Goal: Navigation & Orientation: Find specific page/section

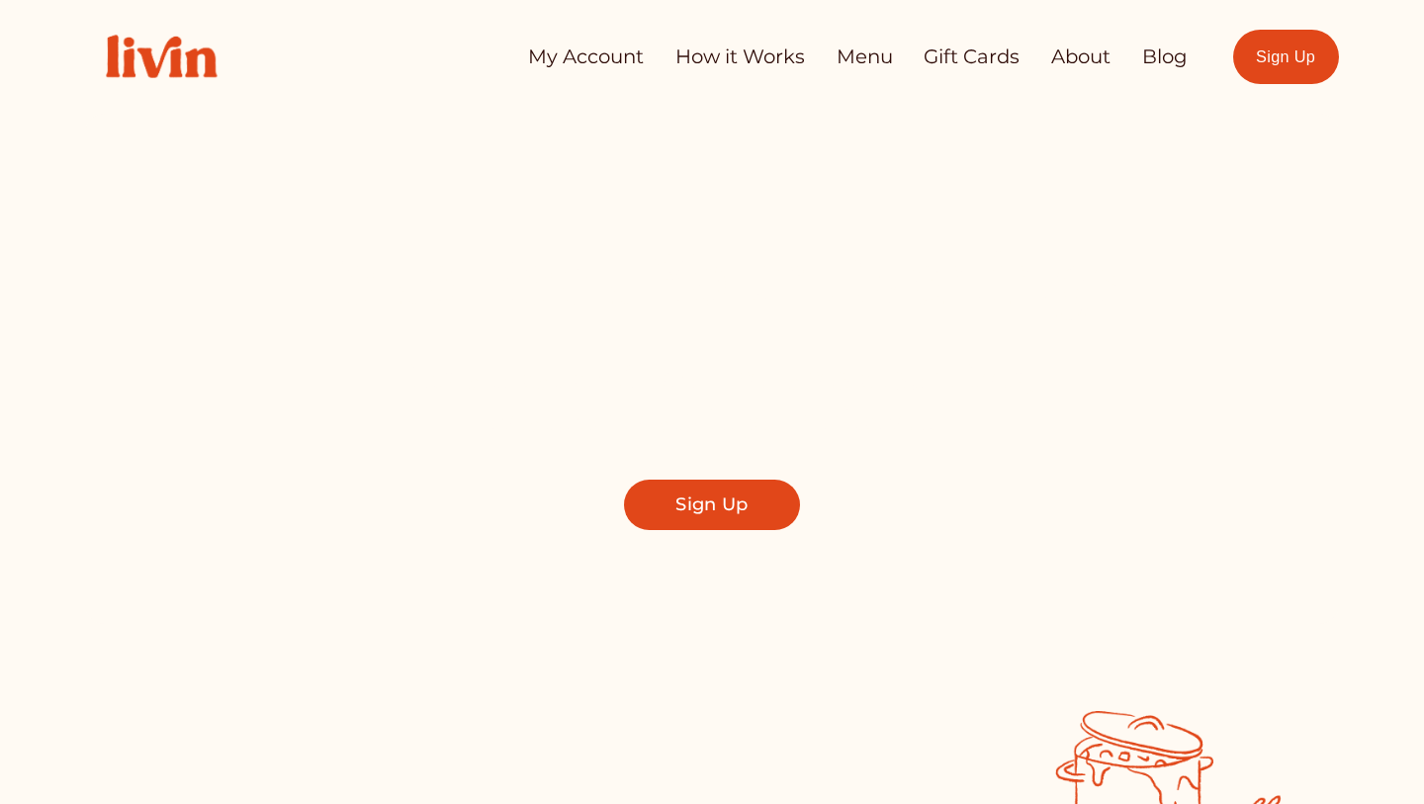
click at [854, 65] on link "Menu" at bounding box center [865, 57] width 56 height 39
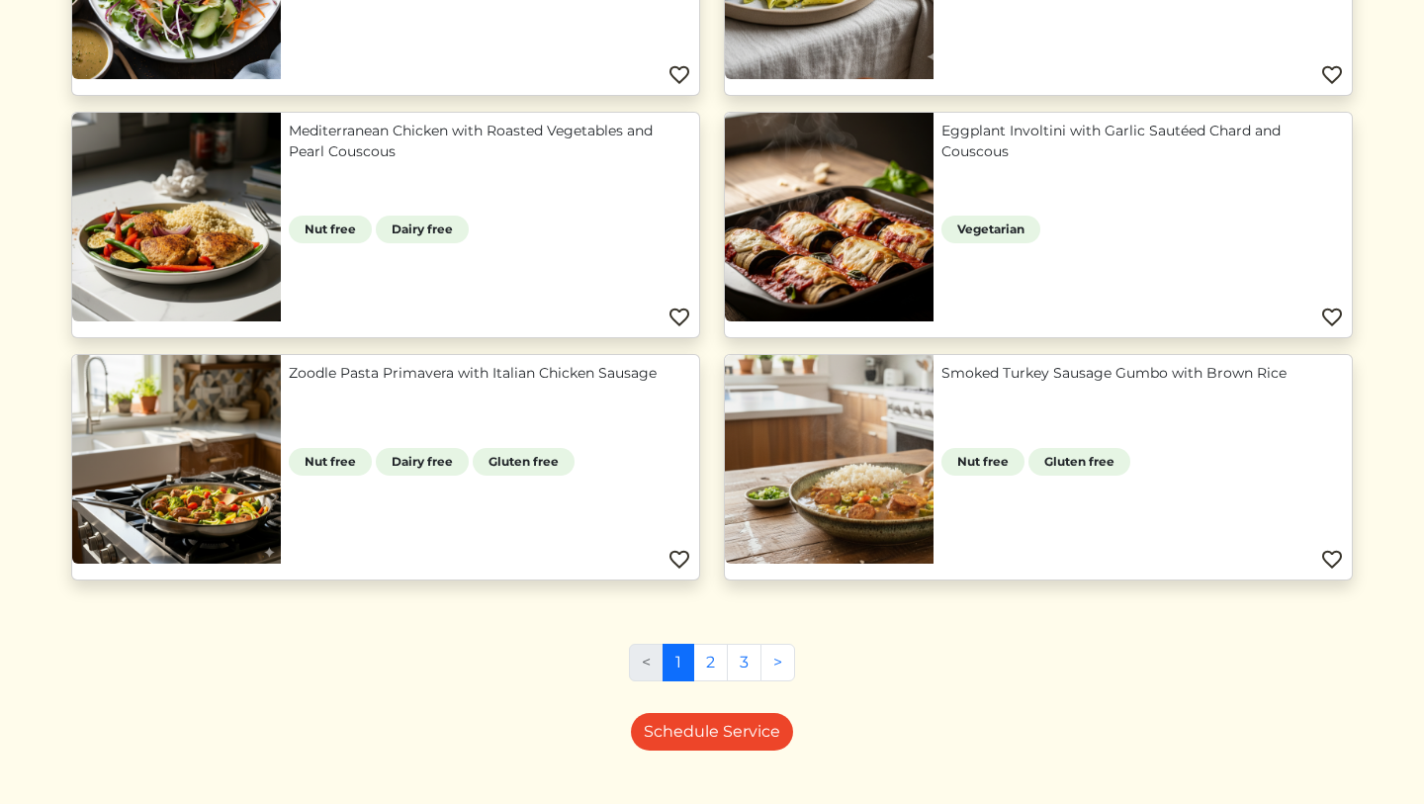
scroll to position [1641, 0]
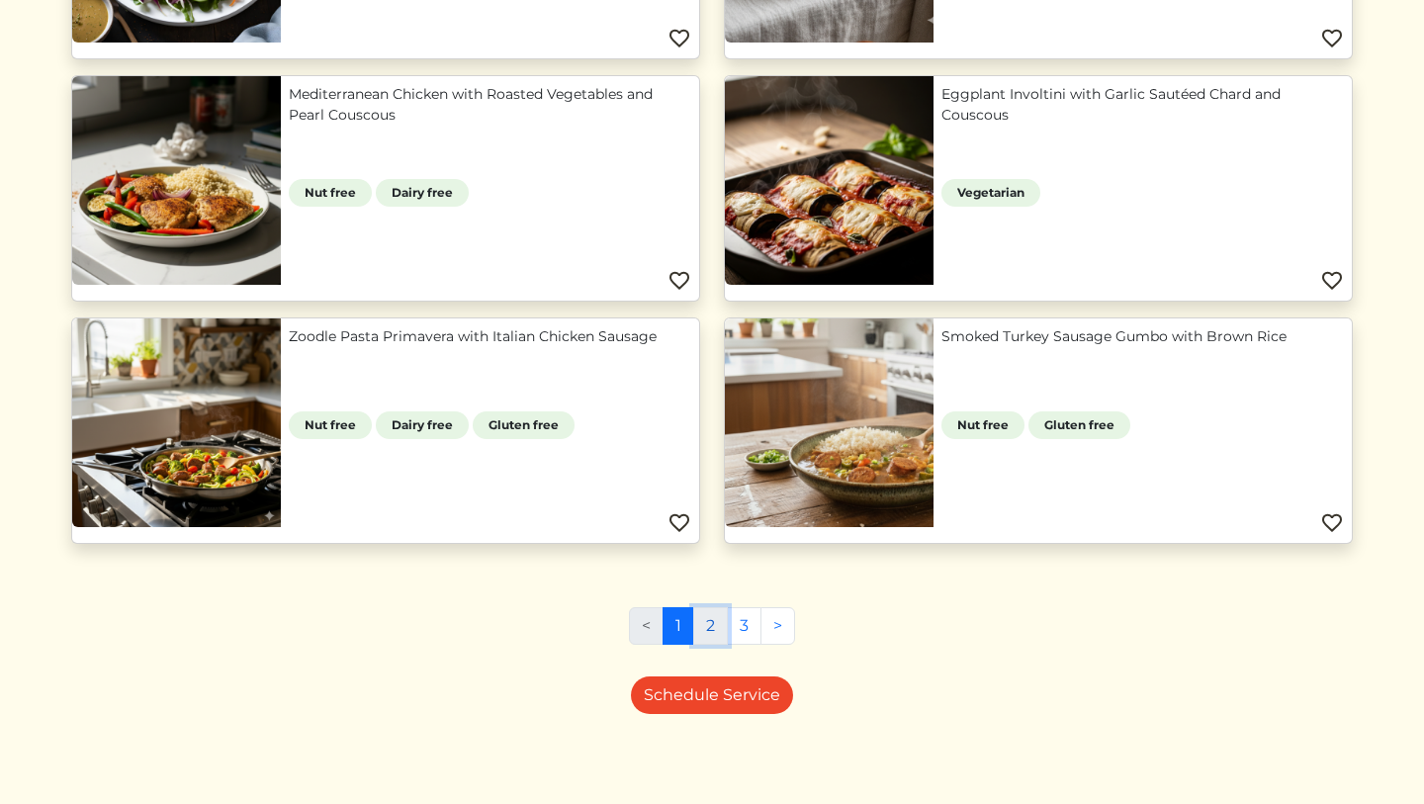
click at [697, 621] on link "2" at bounding box center [710, 626] width 35 height 38
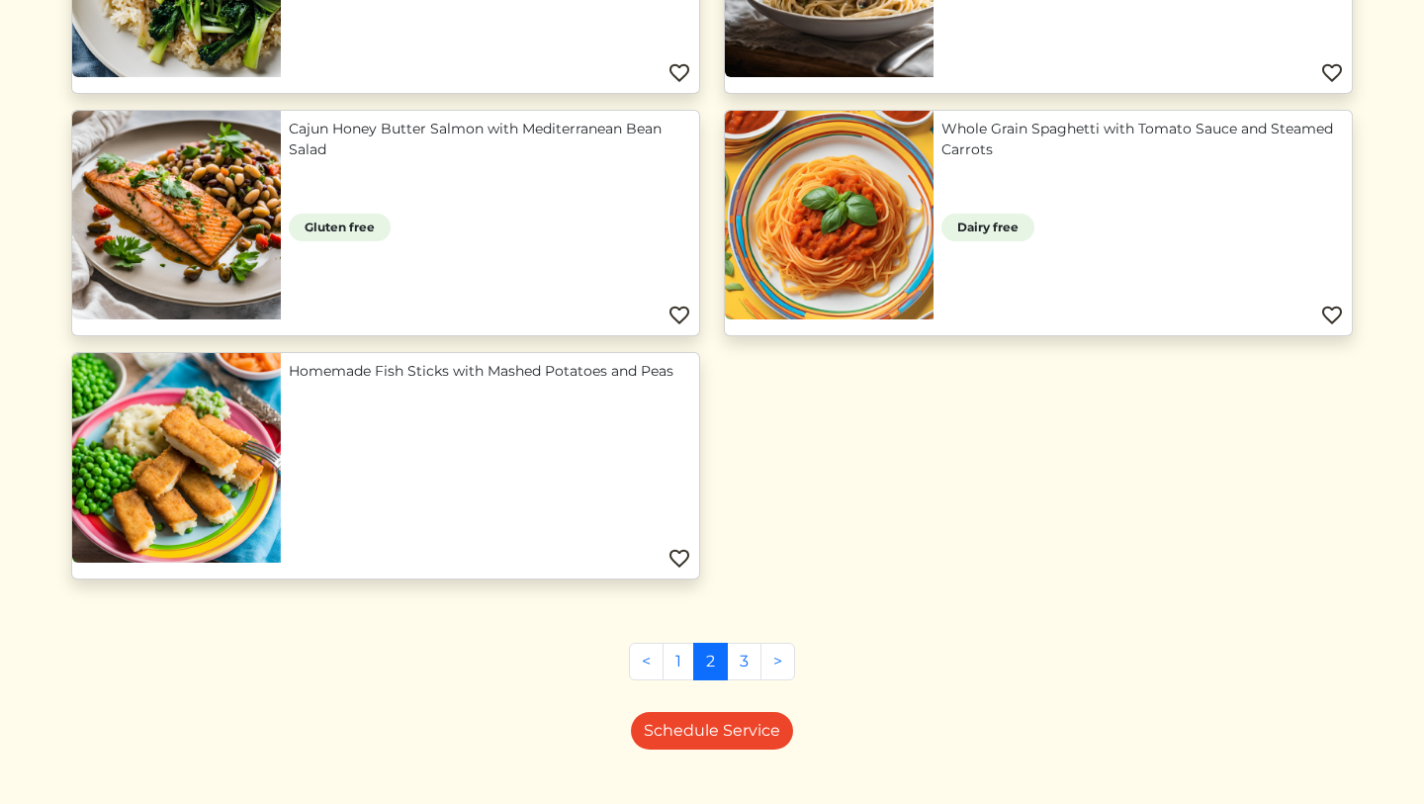
scroll to position [1155, 0]
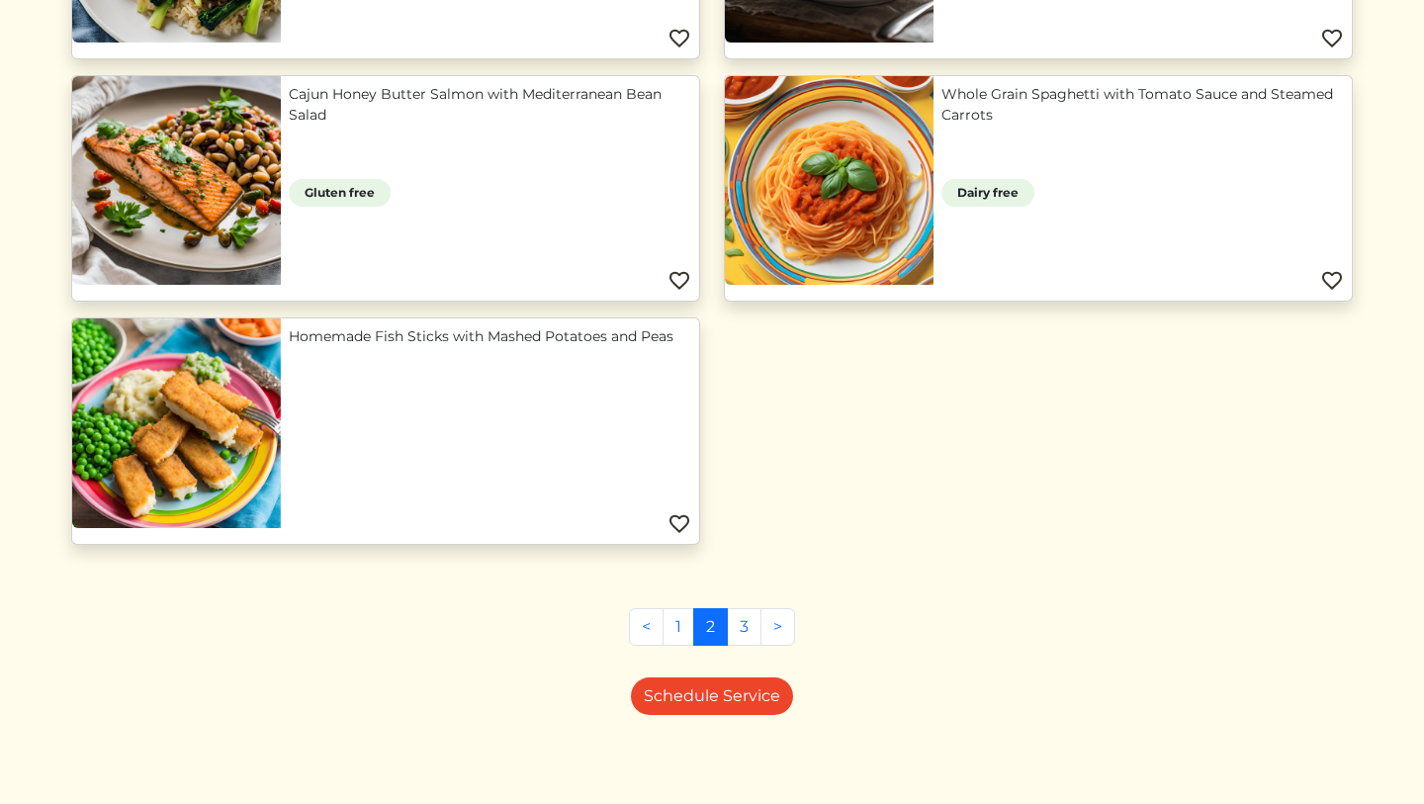
drag, startPoint x: 1423, startPoint y: 144, endPoint x: 1326, endPoint y: 624, distance: 489.4
click at [748, 627] on link "3" at bounding box center [744, 627] width 35 height 38
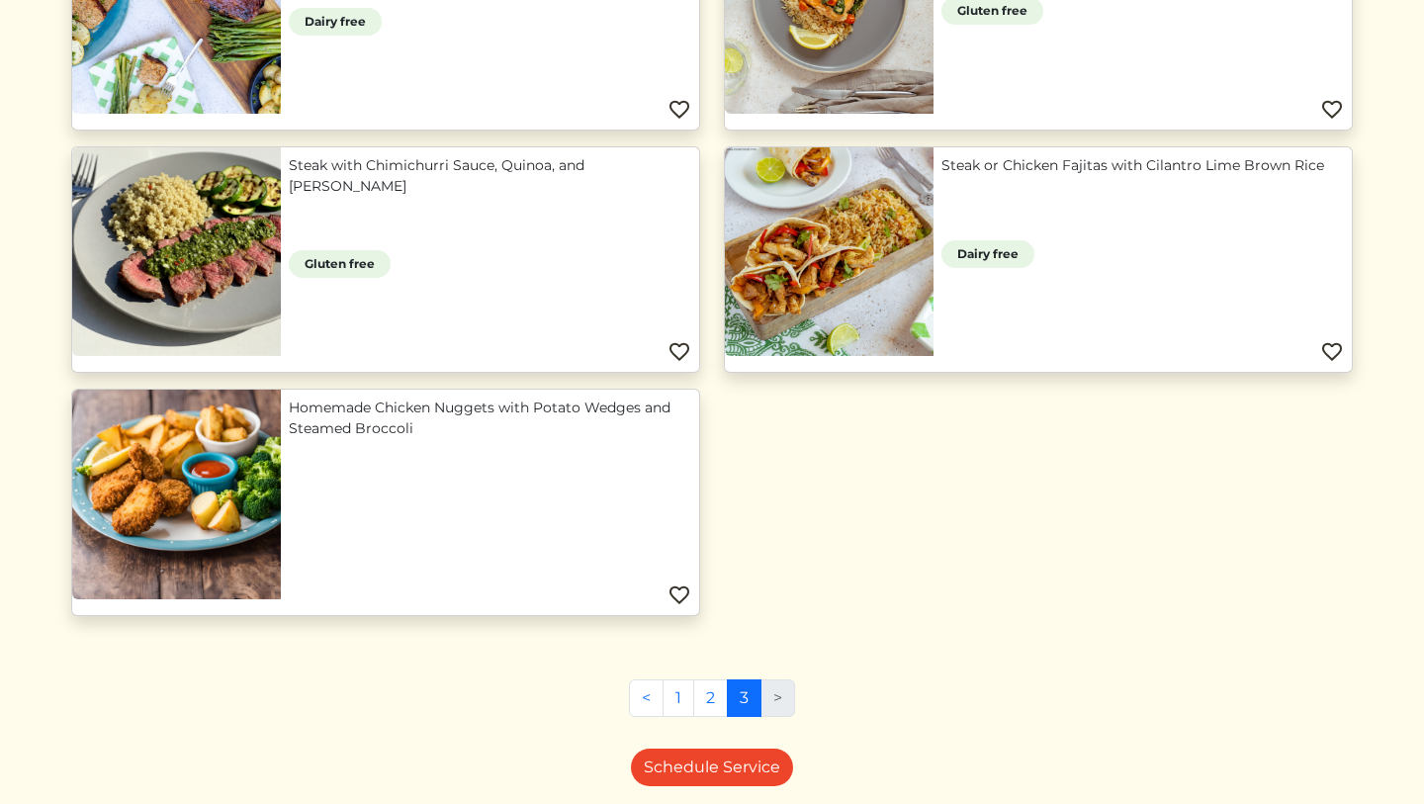
scroll to position [1121, 0]
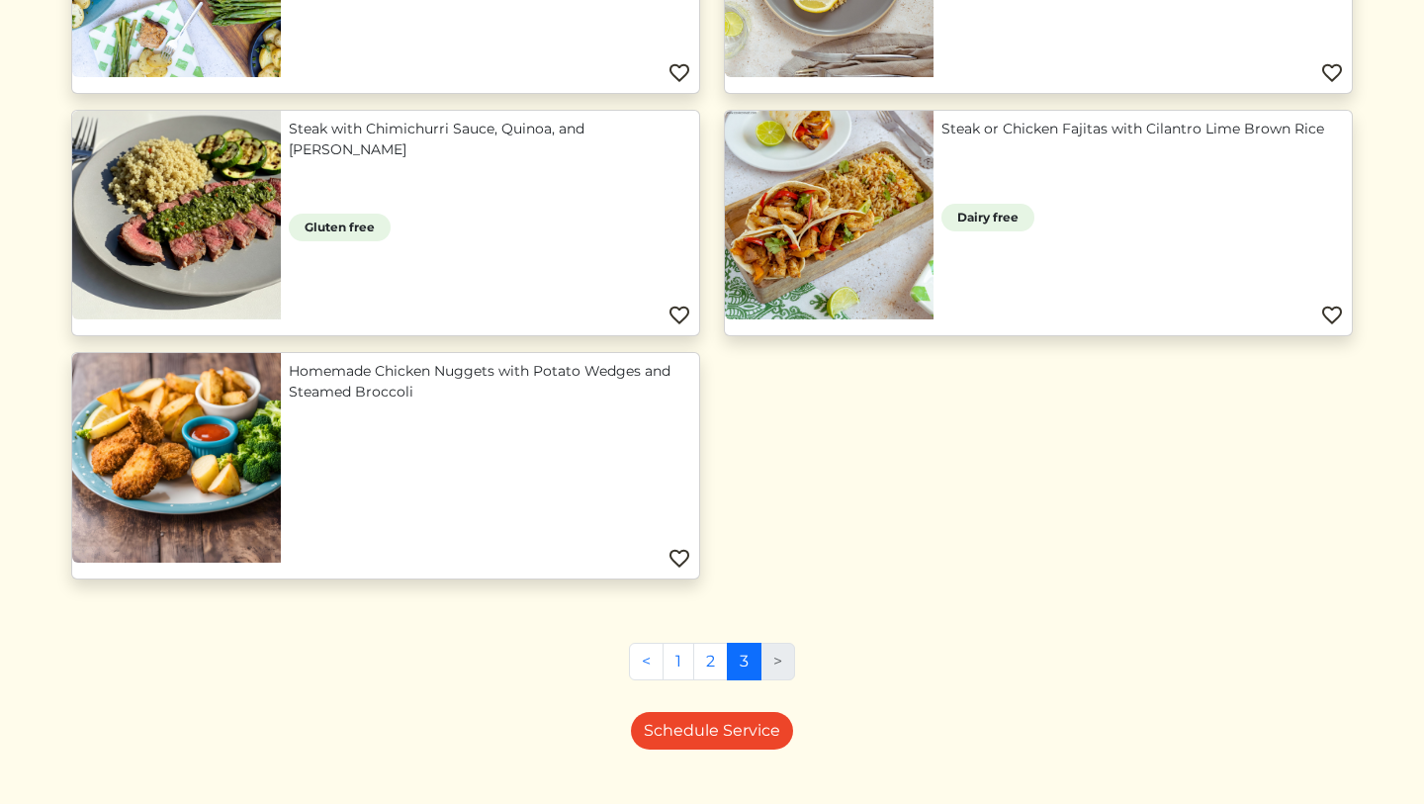
click at [776, 663] on li ">" at bounding box center [779, 662] width 34 height 38
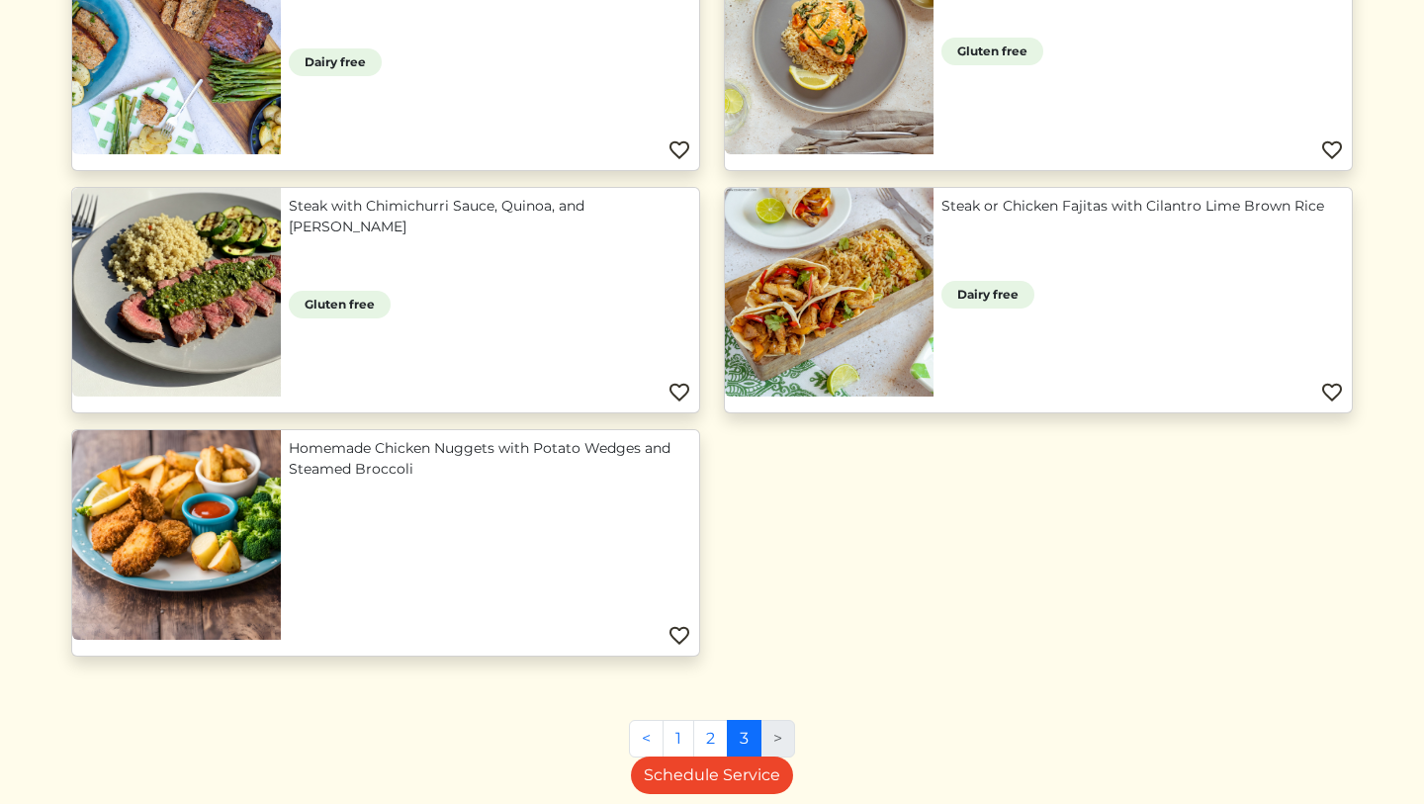
scroll to position [1076, 0]
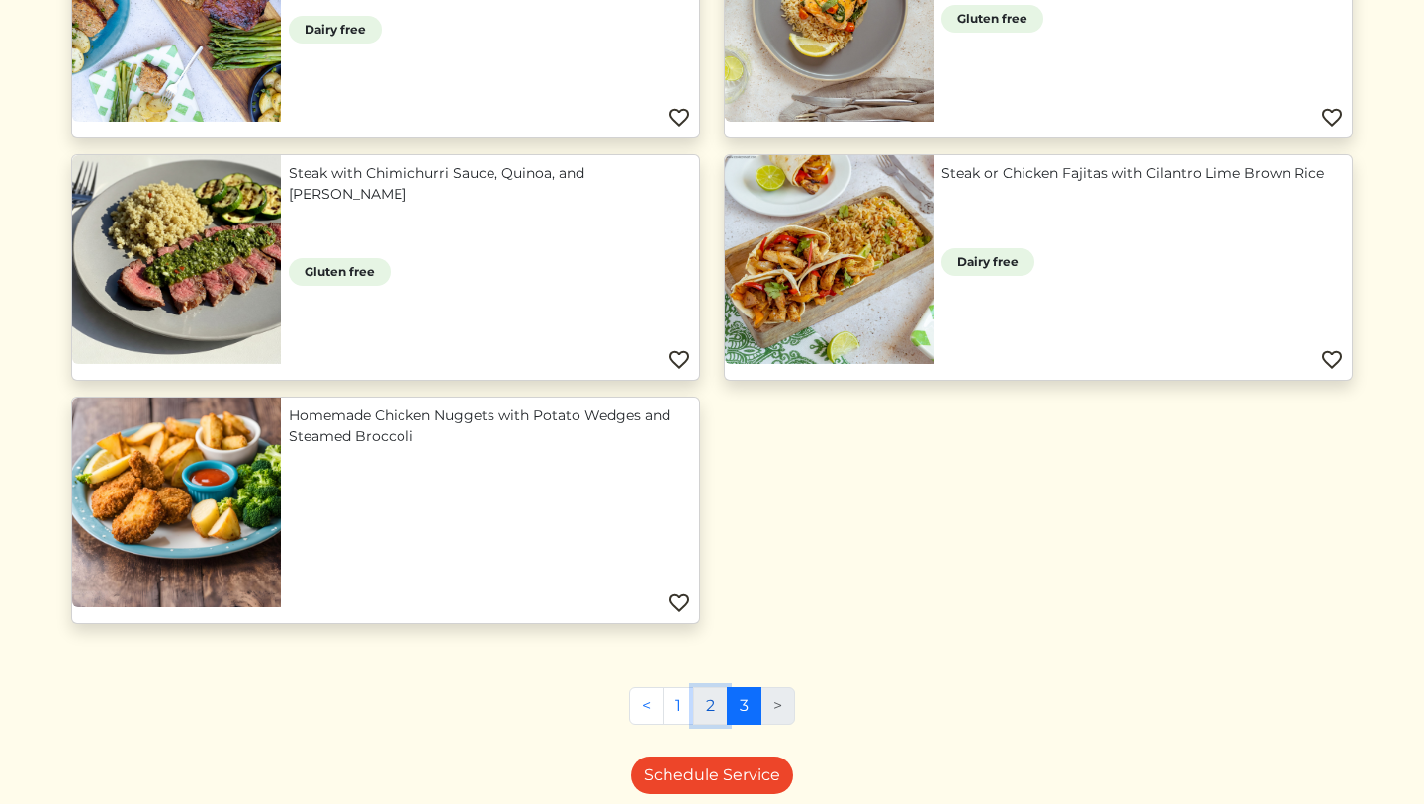
click at [704, 695] on link "2" at bounding box center [710, 706] width 35 height 38
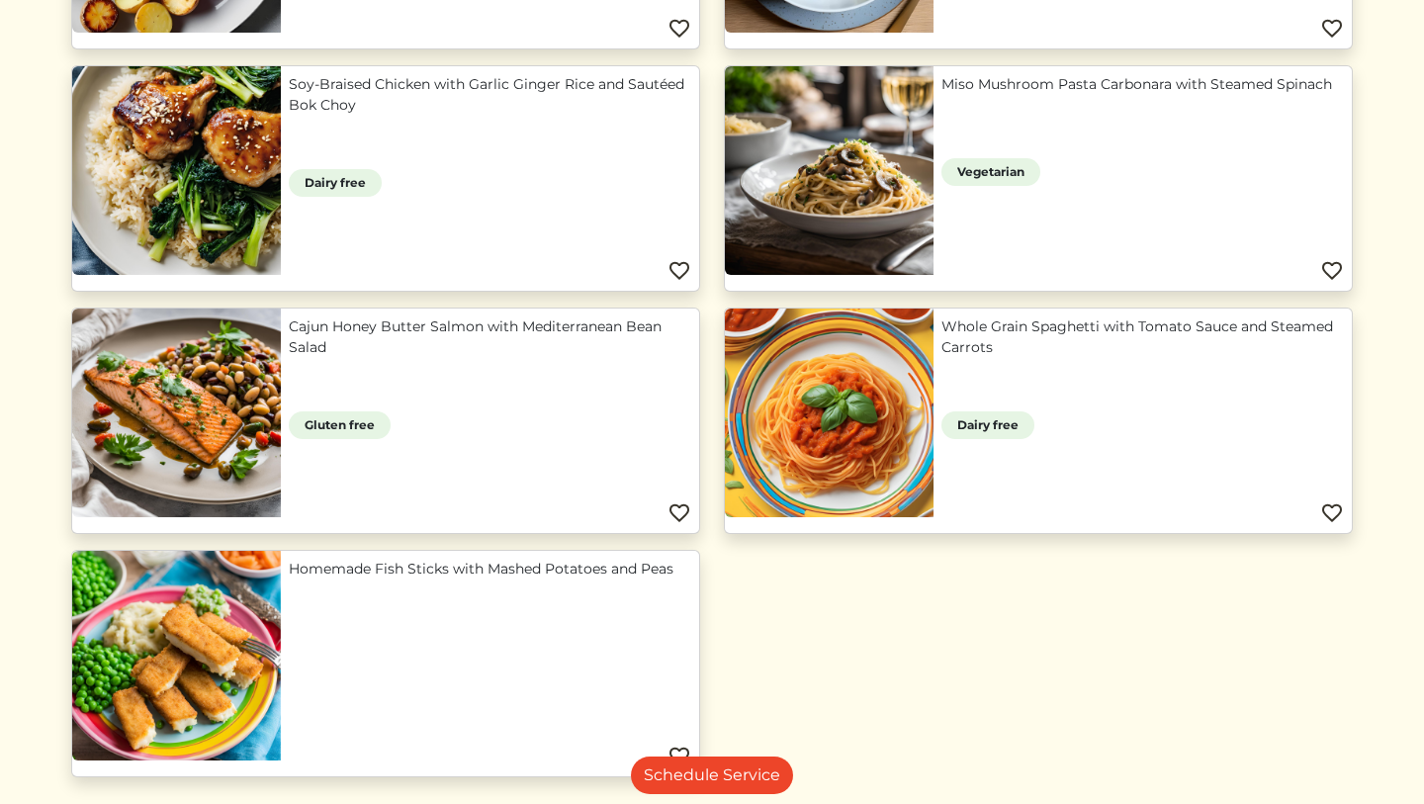
scroll to position [950, 0]
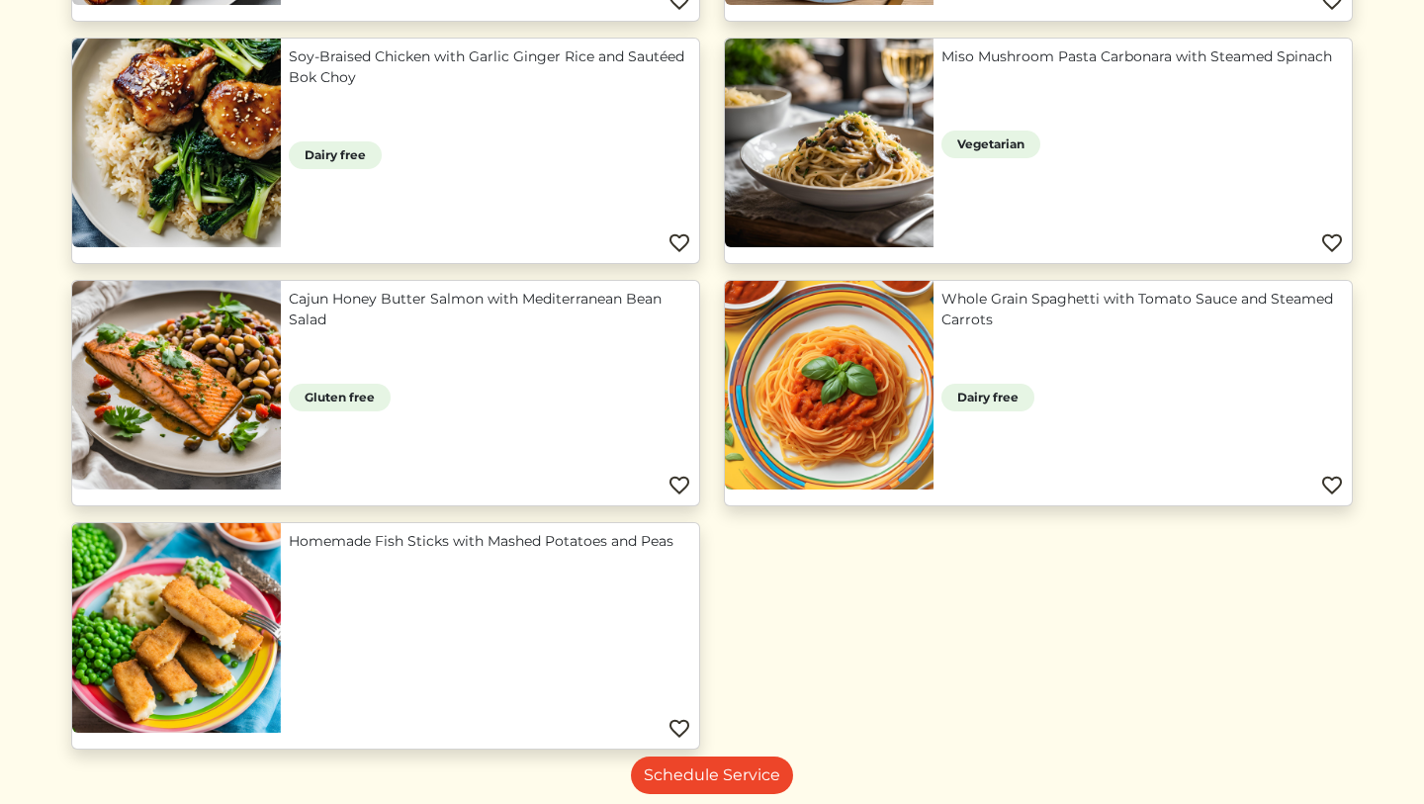
drag, startPoint x: 371, startPoint y: 541, endPoint x: 690, endPoint y: 756, distance: 384.9
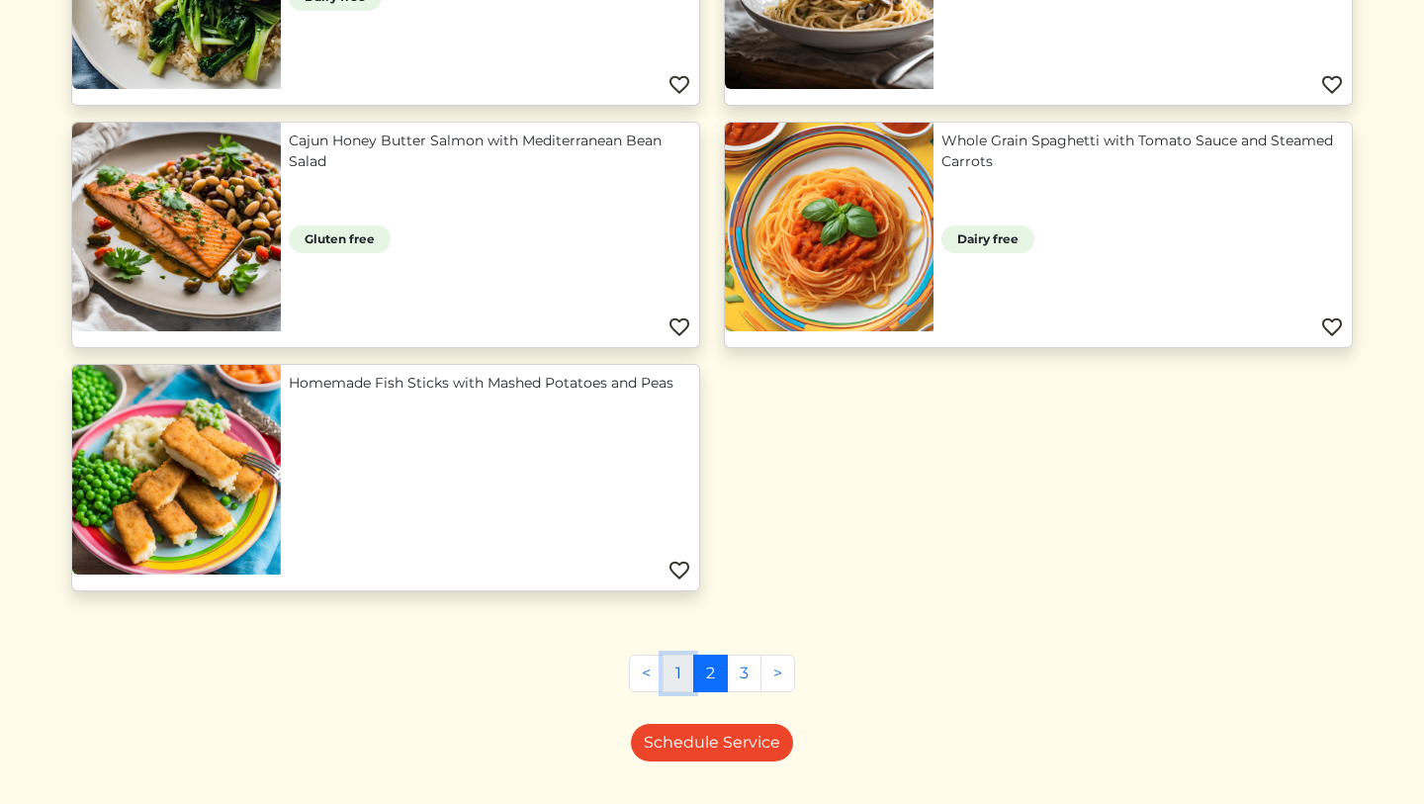
click at [666, 674] on link "1" at bounding box center [679, 674] width 32 height 38
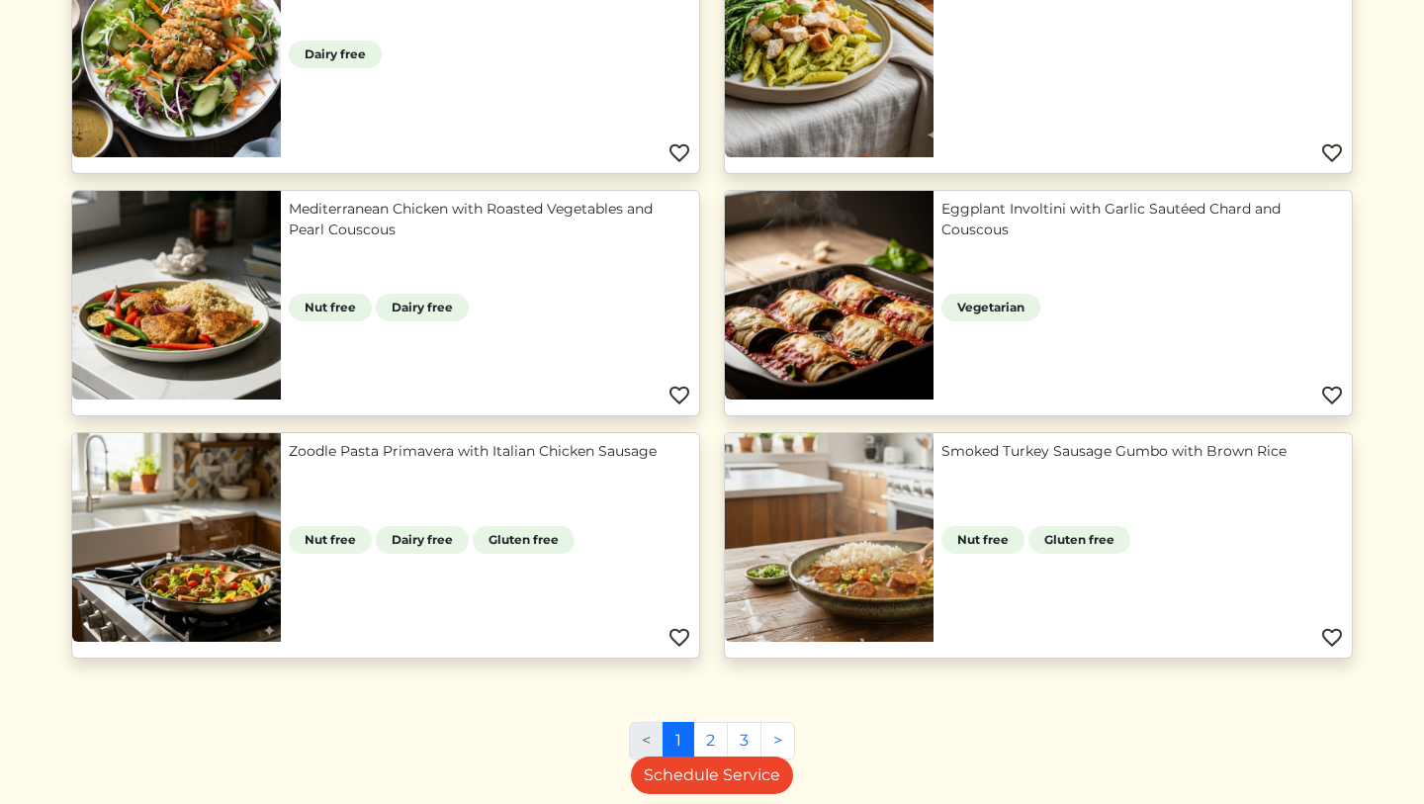
scroll to position [1527, 0]
